Goal: Task Accomplishment & Management: Use online tool/utility

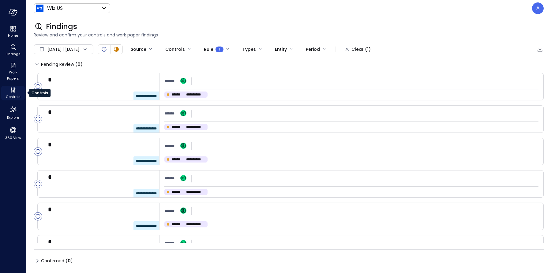
click at [13, 91] on icon "Controls" at bounding box center [12, 89] width 7 height 7
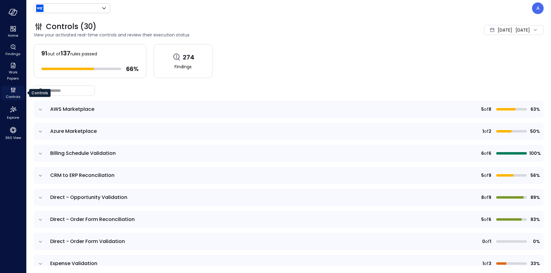
type input "******"
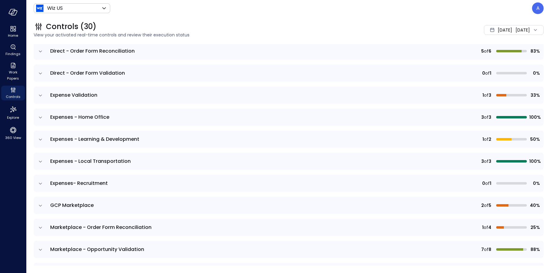
scroll to position [208, 0]
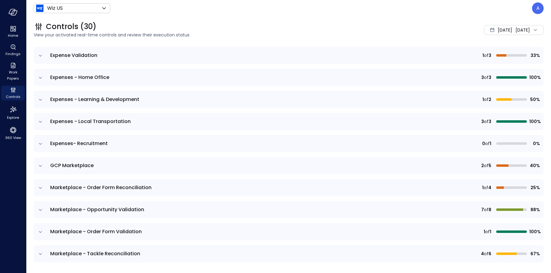
click at [40, 100] on icon "expand row" at bounding box center [40, 100] width 6 height 6
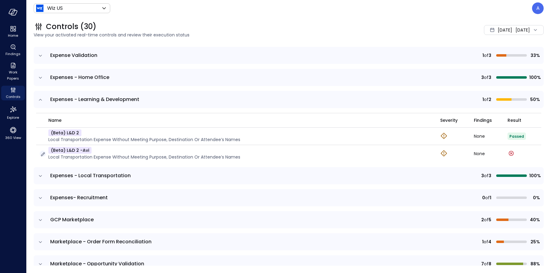
click at [43, 153] on icon "button" at bounding box center [43, 155] width 4 height 4
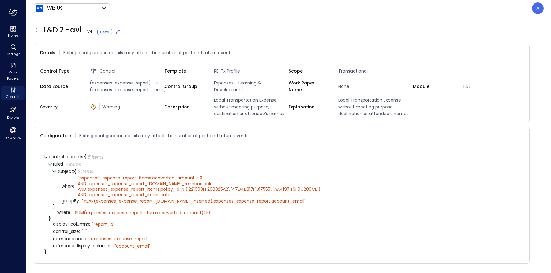
click at [116, 32] on icon at bounding box center [118, 32] width 4 height 4
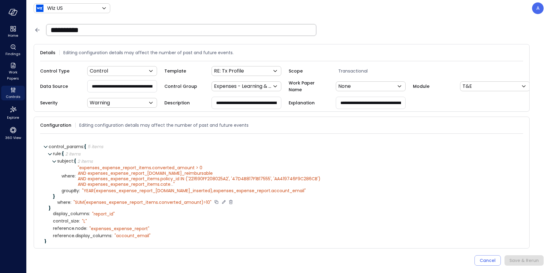
click at [224, 205] on icon at bounding box center [224, 202] width 6 height 6
drag, startPoint x: 85, startPoint y: 205, endPoint x: 60, endPoint y: 202, distance: 25.7
click at [60, 202] on div "**********" at bounding box center [286, 184] width 466 height 53
click at [181, 205] on textarea "**********" at bounding box center [132, 202] width 116 height 7
type textarea "**********"
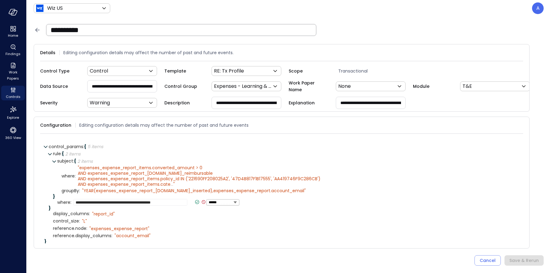
click at [194, 205] on icon at bounding box center [197, 202] width 6 height 6
click at [521, 261] on div "Save & Rerun" at bounding box center [524, 261] width 29 height 8
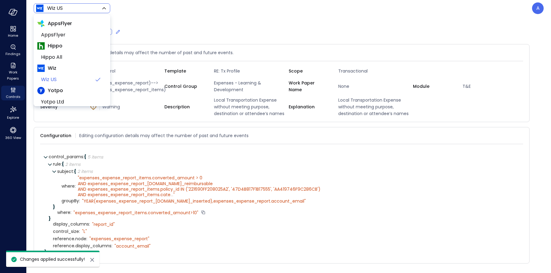
click at [57, 6] on body "Home Findings Work Papers Controls Explore 360 View Wiz US ****** ​ A L&D 2 -av…" at bounding box center [275, 136] width 551 height 273
click at [57, 58] on span "Hippo All" at bounding box center [71, 57] width 61 height 7
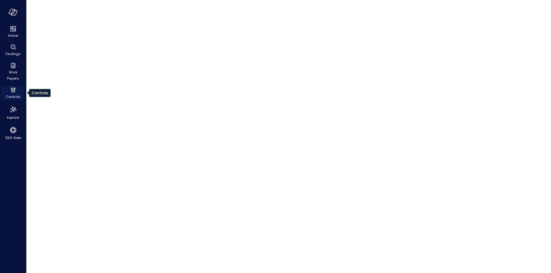
click at [15, 91] on icon "Controls" at bounding box center [12, 89] width 7 height 7
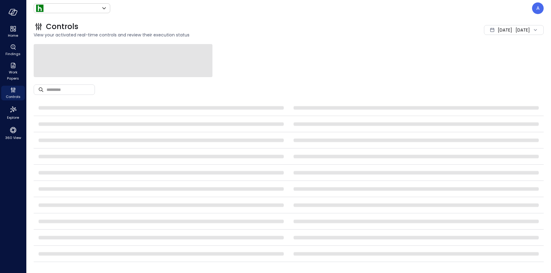
type input "*******"
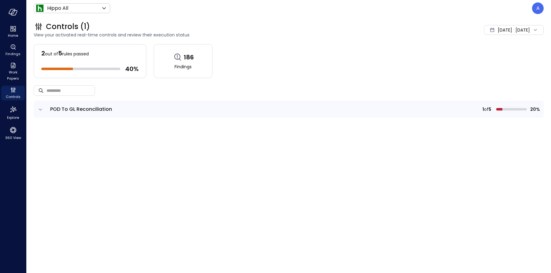
click at [42, 110] on icon "expand row" at bounding box center [40, 110] width 6 height 6
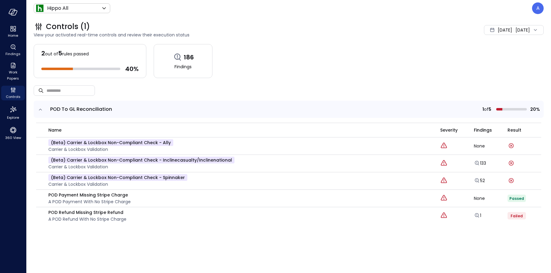
click at [506, 33] on div "[DATE] [DATE]" at bounding box center [514, 30] width 60 height 10
click at [498, 48] on li "[DATE]" at bounding box center [502, 47] width 49 height 10
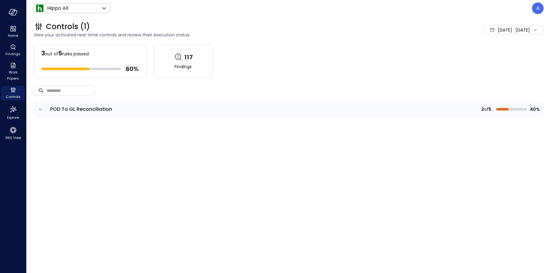
click at [42, 108] on icon "expand row" at bounding box center [40, 110] width 6 height 6
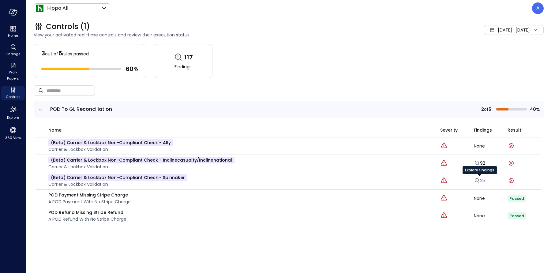
click at [479, 180] on icon "Explore findings" at bounding box center [477, 181] width 6 height 6
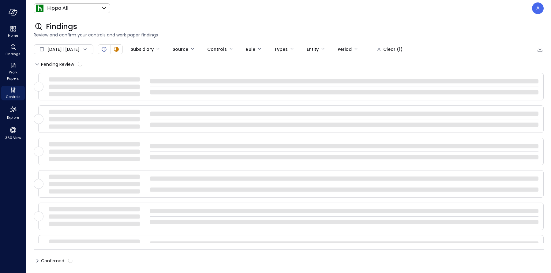
type input "****"
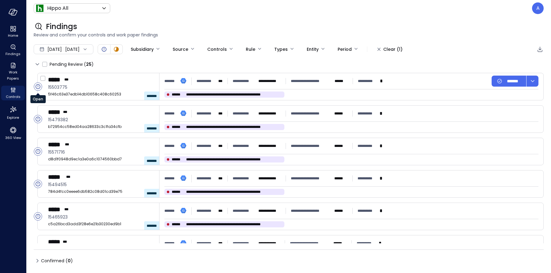
click at [39, 87] on circle "Open" at bounding box center [38, 87] width 8 height 8
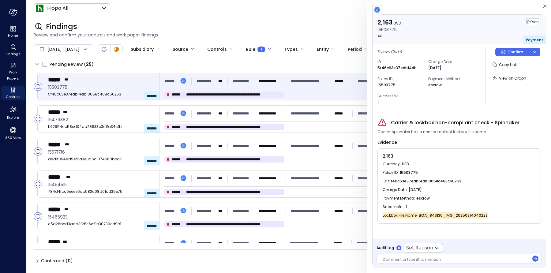
click at [415, 216] on span "Lockbox File Name :" at bounding box center [401, 216] width 36 height 6
drag, startPoint x: 486, startPoint y: 215, endPoint x: 474, endPoint y: 216, distance: 12.0
click at [474, 216] on div "Lockbox File Name : BOA_843130_IMG_20250814040228" at bounding box center [459, 215] width 153 height 9
click at [473, 207] on div "Successful : 1" at bounding box center [459, 207] width 153 height 9
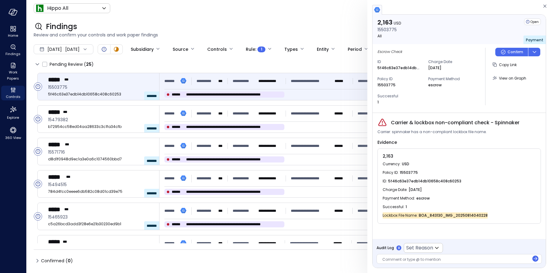
click at [463, 215] on span "BOA_843130_IMG_20250814040228" at bounding box center [453, 216] width 69 height 6
click at [478, 215] on span "BOA_843130_IMG_20250814040228" at bounding box center [453, 216] width 69 height 6
click at [485, 215] on span "BOA_843130_IMG_20250814040228" at bounding box center [453, 216] width 69 height 6
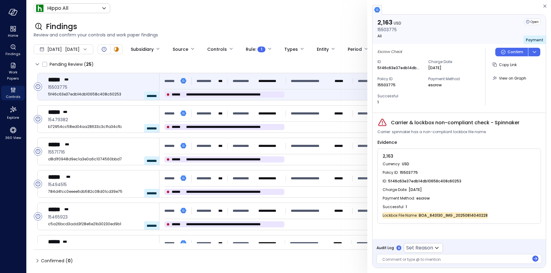
click at [485, 215] on span "BOA_843130_IMG_20250814040228" at bounding box center [453, 216] width 69 height 6
click at [465, 216] on span "BOA_843130_IMG_20250814040228" at bounding box center [453, 216] width 69 height 6
drag, startPoint x: 484, startPoint y: 131, endPoint x: 379, endPoint y: 132, distance: 105.4
click at [379, 132] on div "Carrier: spinnaker has a non-compliant lockbox file name." at bounding box center [460, 132] width 164 height 6
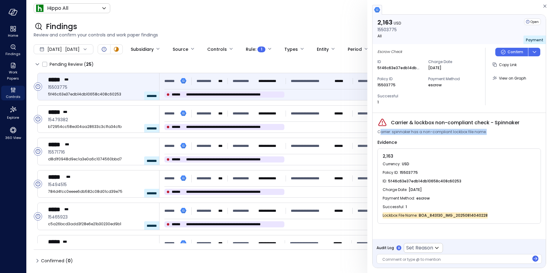
click at [448, 132] on span "Carrier: spinnaker has a non-compliant lockbox file name." at bounding box center [432, 132] width 109 height 6
click at [447, 215] on span "BOA_843130_IMG_20250814040228" at bounding box center [453, 216] width 69 height 6
click at [421, 215] on span "BOA_843130_IMG_20250814040228" at bounding box center [453, 216] width 69 height 6
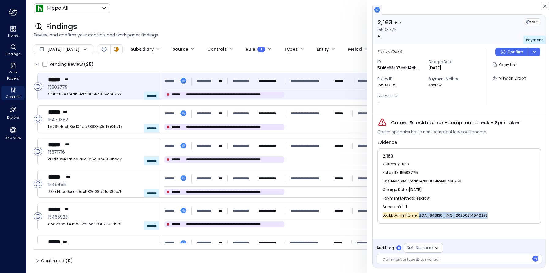
drag, startPoint x: 419, startPoint y: 215, endPoint x: 487, endPoint y: 216, distance: 67.7
click at [487, 216] on div "Lockbox File Name : BOA_843130_IMG_20250814040228" at bounding box center [459, 215] width 153 height 9
click at [469, 216] on span "BOA_843130_IMG_20250814040228" at bounding box center [453, 216] width 69 height 6
click at [442, 214] on span "BOA_843130_IMG_20250814040228" at bounding box center [453, 216] width 69 height 6
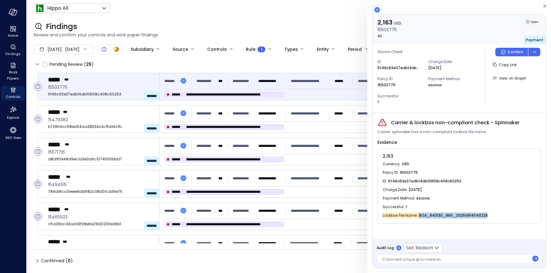
click at [442, 214] on span "BOA_843130_IMG_20250814040228" at bounding box center [453, 216] width 69 height 6
click at [433, 215] on span "BOA_843130_IMG_20250814040228" at bounding box center [453, 216] width 69 height 6
drag, startPoint x: 435, startPoint y: 215, endPoint x: 441, endPoint y: 214, distance: 5.5
click at [441, 214] on span "BOA_843130_IMG_20250814040228" at bounding box center [453, 216] width 69 height 6
drag, startPoint x: 419, startPoint y: 216, endPoint x: 486, endPoint y: 216, distance: 67.1
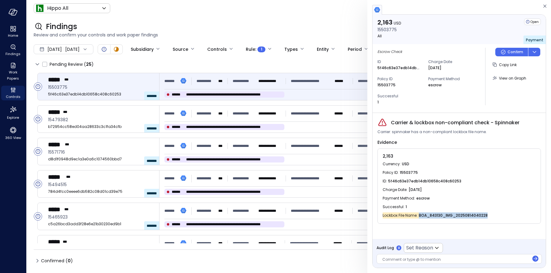
click at [486, 216] on div "Lockbox File Name : BOA_843130_IMG_20250814040228" at bounding box center [459, 215] width 153 height 9
click at [424, 215] on span "BOA_843130_IMG_20250814040228" at bounding box center [453, 216] width 69 height 6
click at [420, 215] on span "BOA_843130_IMG_20250814040228" at bounding box center [453, 216] width 69 height 6
drag, startPoint x: 419, startPoint y: 215, endPoint x: 443, endPoint y: 215, distance: 23.3
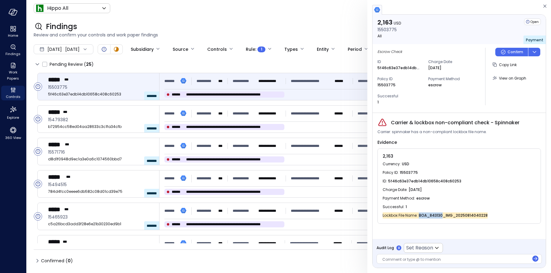
click at [443, 215] on span "BOA_843130_IMG_20250814040228" at bounding box center [453, 216] width 69 height 6
click at [421, 215] on span "BOA_843130_IMG_20250814040228" at bounding box center [453, 216] width 69 height 6
drag, startPoint x: 419, startPoint y: 215, endPoint x: 486, endPoint y: 217, distance: 67.1
click at [486, 217] on div "Lockbox File Name : BOA_843130_IMG_20250814040228" at bounding box center [459, 215] width 153 height 9
click at [432, 214] on span "BOA_843130_IMG_20250814040228" at bounding box center [453, 216] width 69 height 6
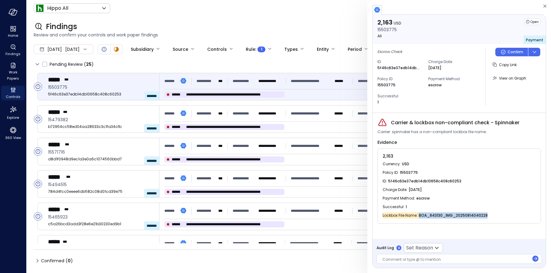
click at [432, 214] on span "BOA_843130_IMG_20250814040228" at bounding box center [453, 216] width 69 height 6
click at [392, 214] on span "Lockbox File Name :" at bounding box center [401, 216] width 36 height 6
click at [421, 208] on div "Successful : 1" at bounding box center [459, 207] width 153 height 9
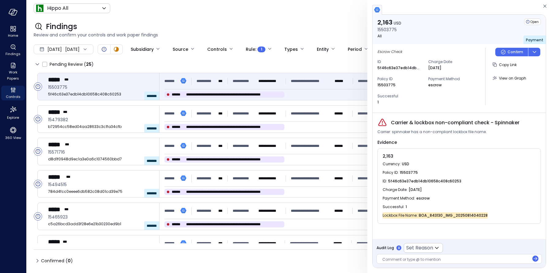
click at [465, 214] on span "BOA_843130_IMG_20250814040228" at bounding box center [453, 216] width 69 height 6
drag, startPoint x: 484, startPoint y: 130, endPoint x: 378, endPoint y: 130, distance: 106.6
click at [378, 130] on div "Carrier: spinnaker has a non-compliant lockbox file name." at bounding box center [460, 132] width 164 height 6
click at [437, 215] on span "BOA_843130_IMG_20250814040228" at bounding box center [453, 216] width 69 height 6
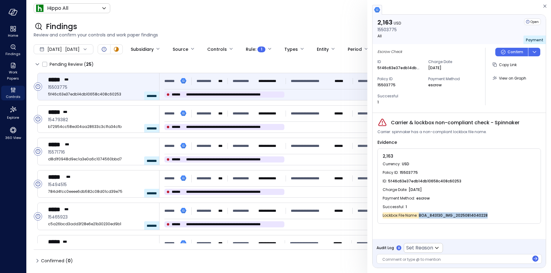
click at [437, 215] on span "BOA_843130_IMG_20250814040228" at bounding box center [453, 216] width 69 height 6
click at [14, 95] on span "Controls" at bounding box center [13, 97] width 15 height 6
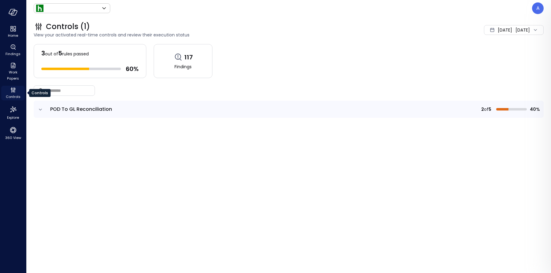
type input "*******"
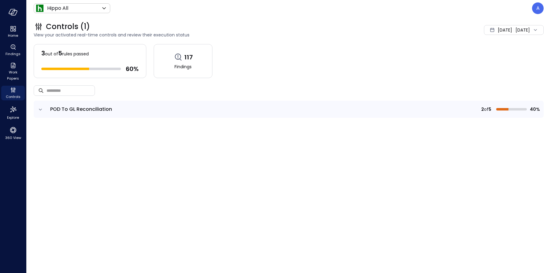
click at [41, 110] on icon "expand row" at bounding box center [40, 110] width 6 height 6
